Goal: Navigation & Orientation: Understand site structure

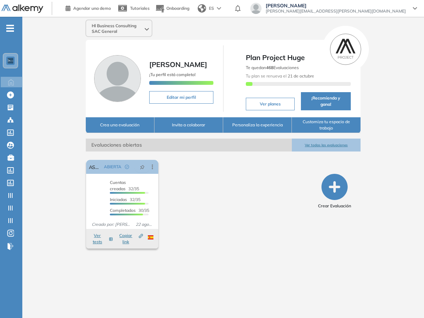
click at [115, 32] on span "Hl Business Consulting SAC General" at bounding box center [118, 28] width 52 height 11
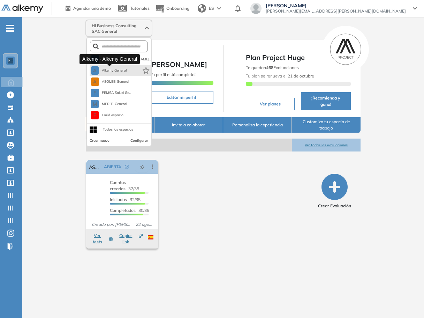
click at [117, 69] on span "Alkemy General" at bounding box center [113, 71] width 25 height 6
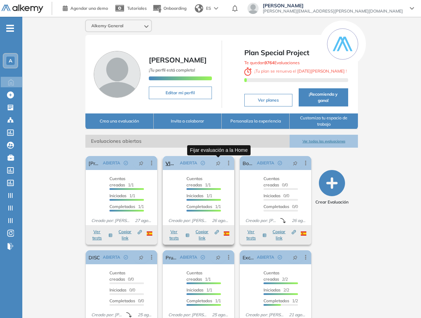
click at [218, 165] on icon "pushpin" at bounding box center [218, 163] width 5 height 5
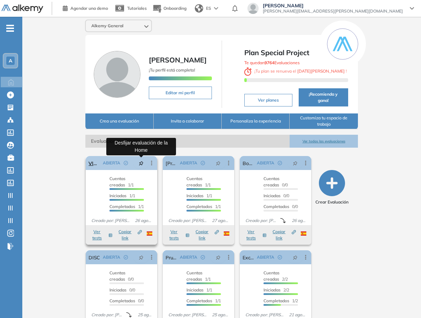
click at [143, 164] on icon "pushpin" at bounding box center [141, 163] width 5 height 5
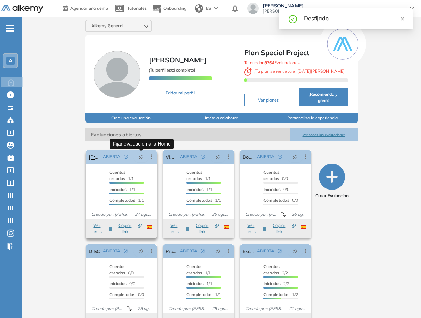
click at [143, 159] on icon "pushpin" at bounding box center [141, 156] width 5 height 5
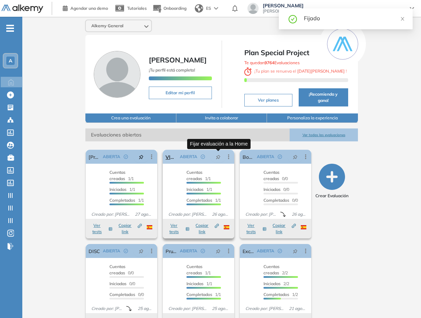
click at [217, 157] on icon "pushpin" at bounding box center [218, 156] width 5 height 5
